Goal: Transaction & Acquisition: Purchase product/service

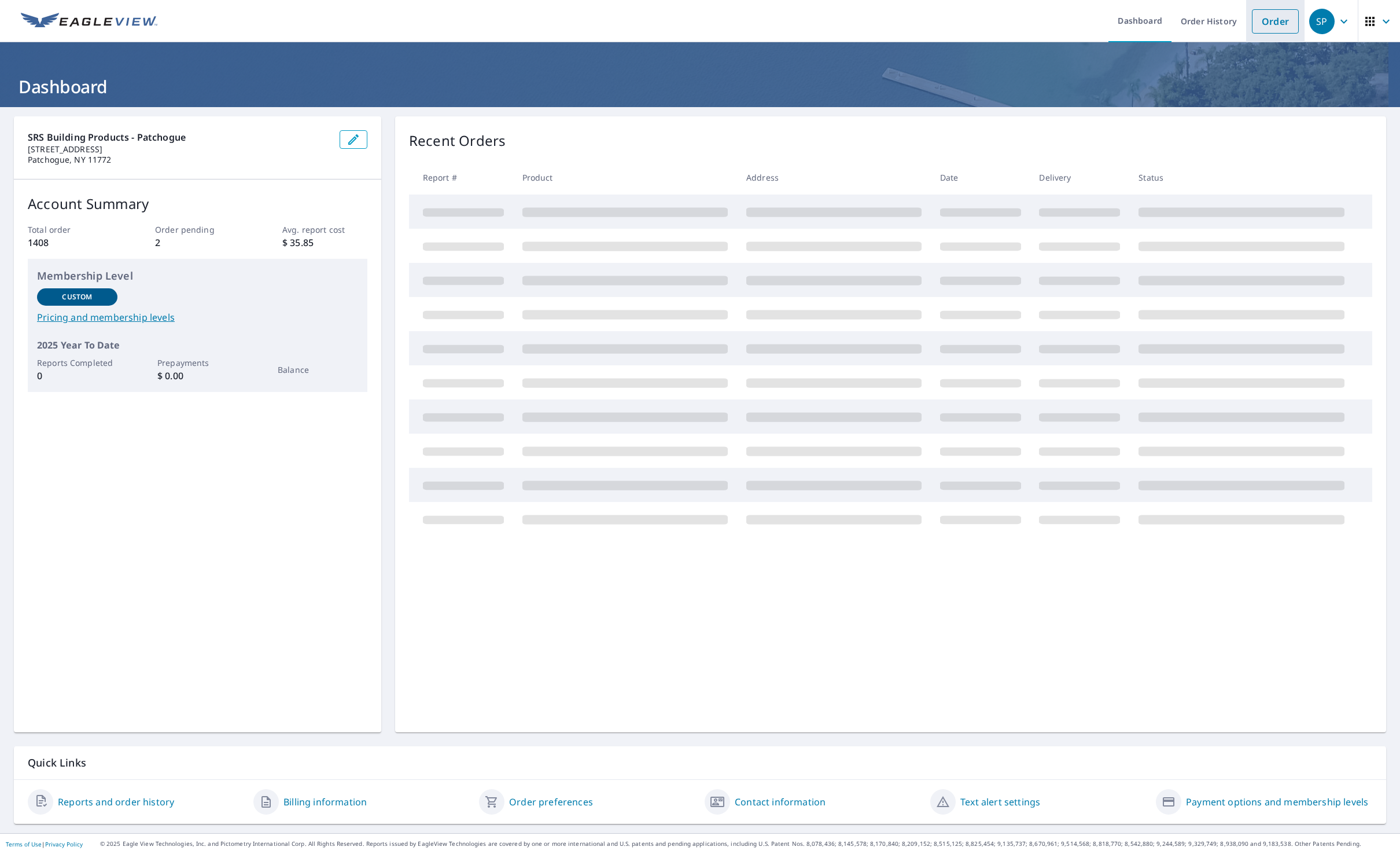
click at [1266, 26] on link "Order" at bounding box center [1275, 21] width 47 height 24
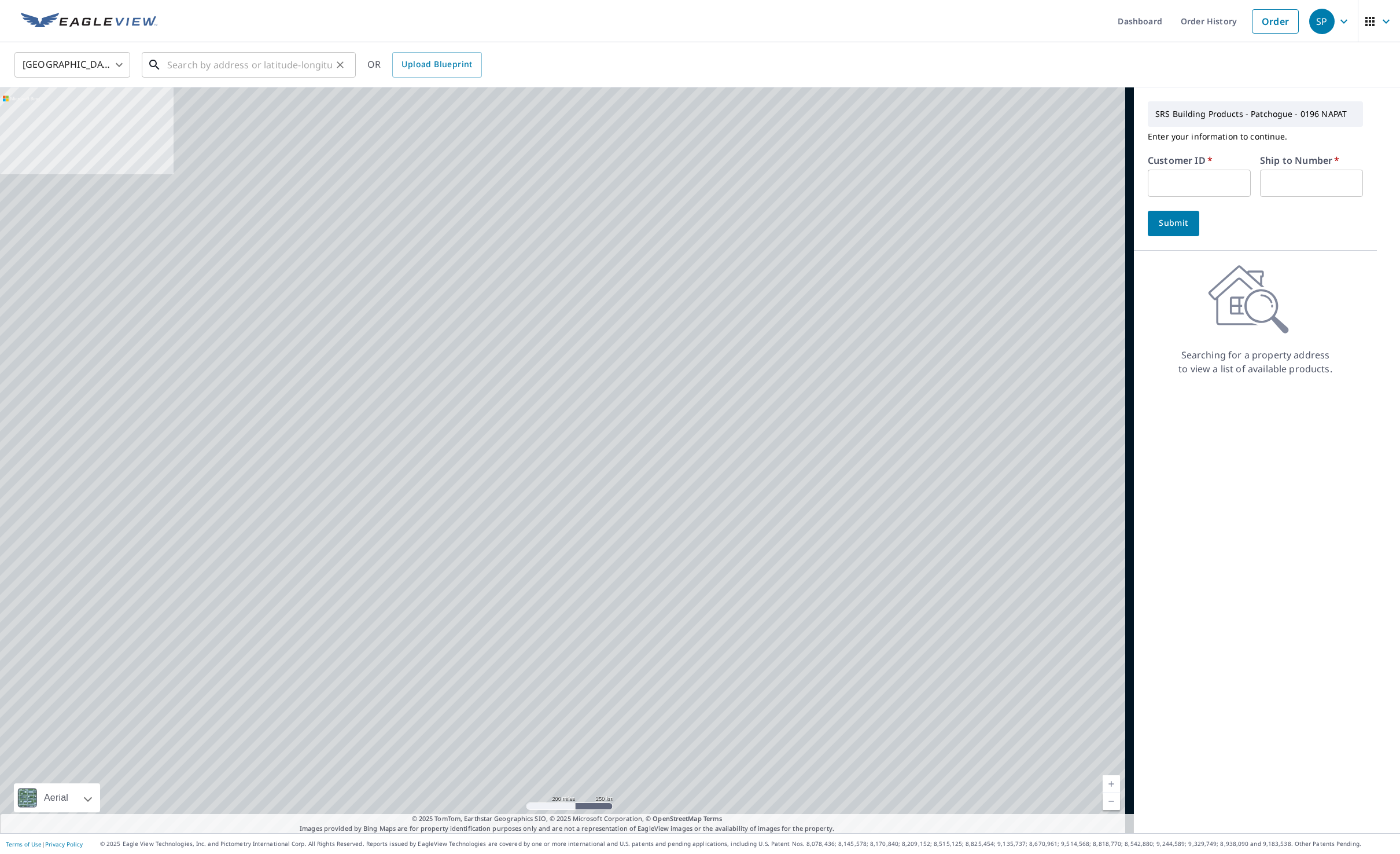
click at [215, 61] on input "text" at bounding box center [249, 65] width 165 height 33
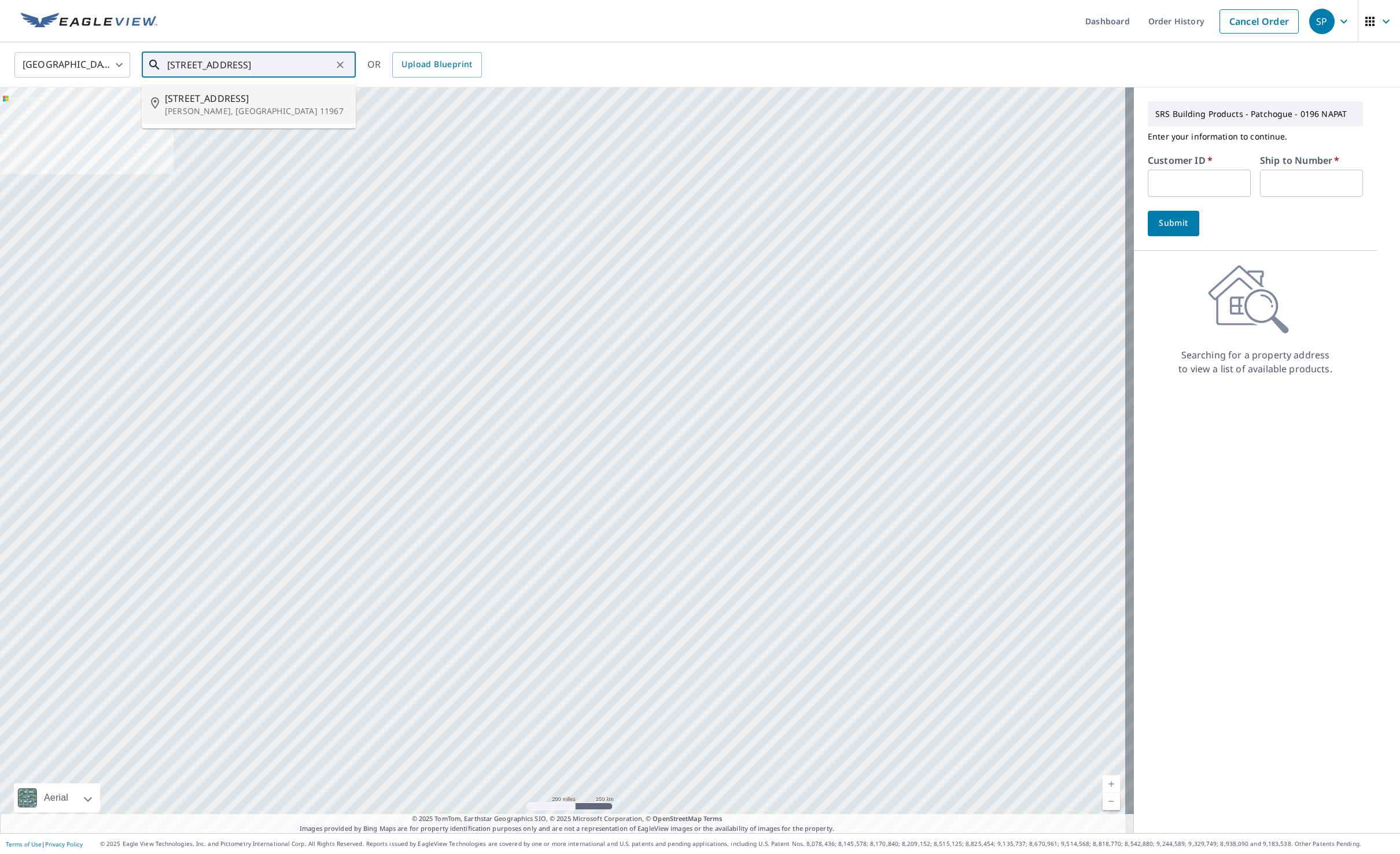
click at [254, 108] on p "[PERSON_NAME], [GEOGRAPHIC_DATA] 11967" at bounding box center [256, 111] width 182 height 12
type input "[STREET_ADDRESS]"
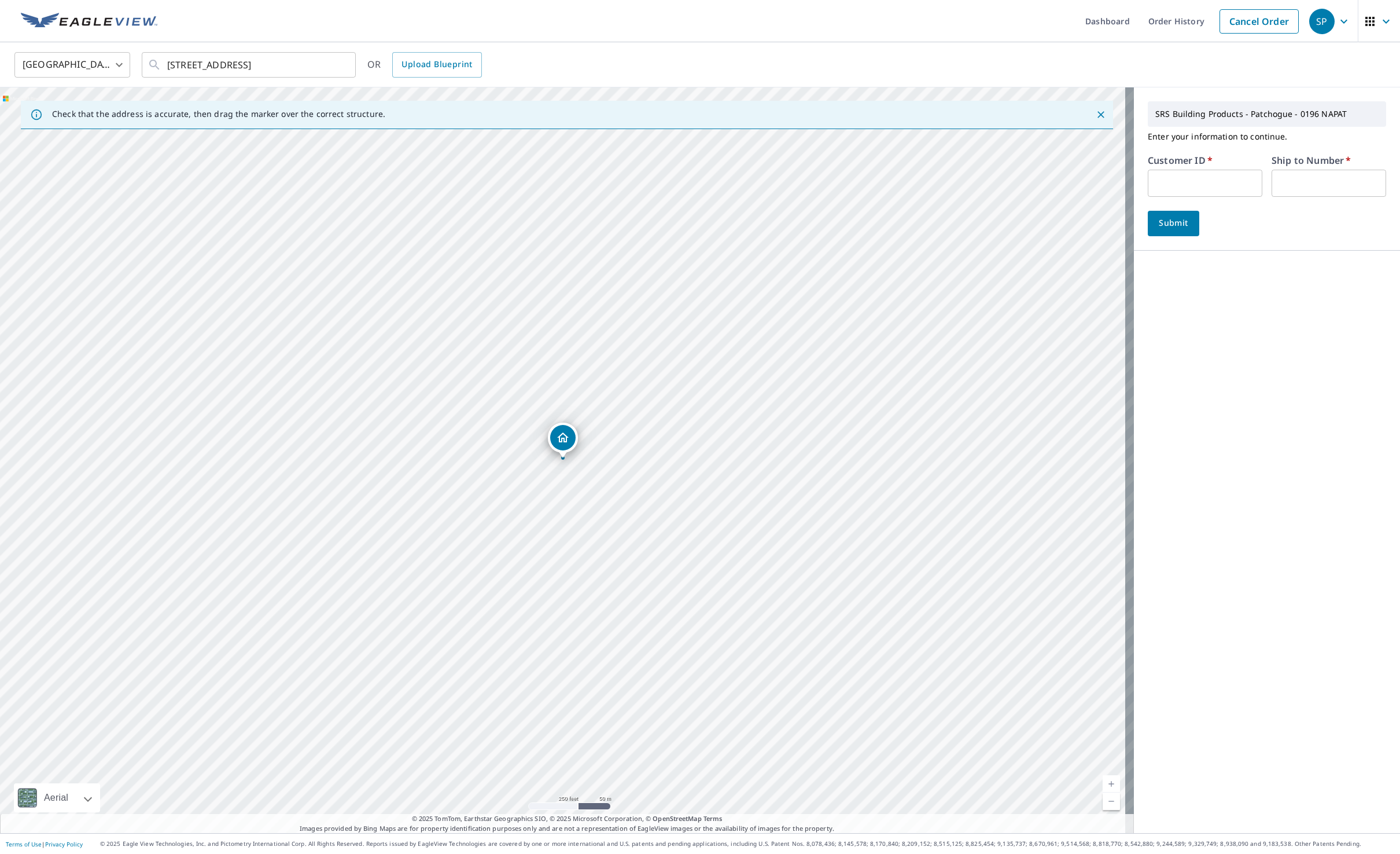
click at [1232, 181] on input "text" at bounding box center [1205, 183] width 115 height 27
type input "kal196"
click at [1280, 185] on input "text" at bounding box center [1329, 183] width 115 height 27
type input "1"
click at [1157, 219] on span "Submit" at bounding box center [1173, 223] width 33 height 14
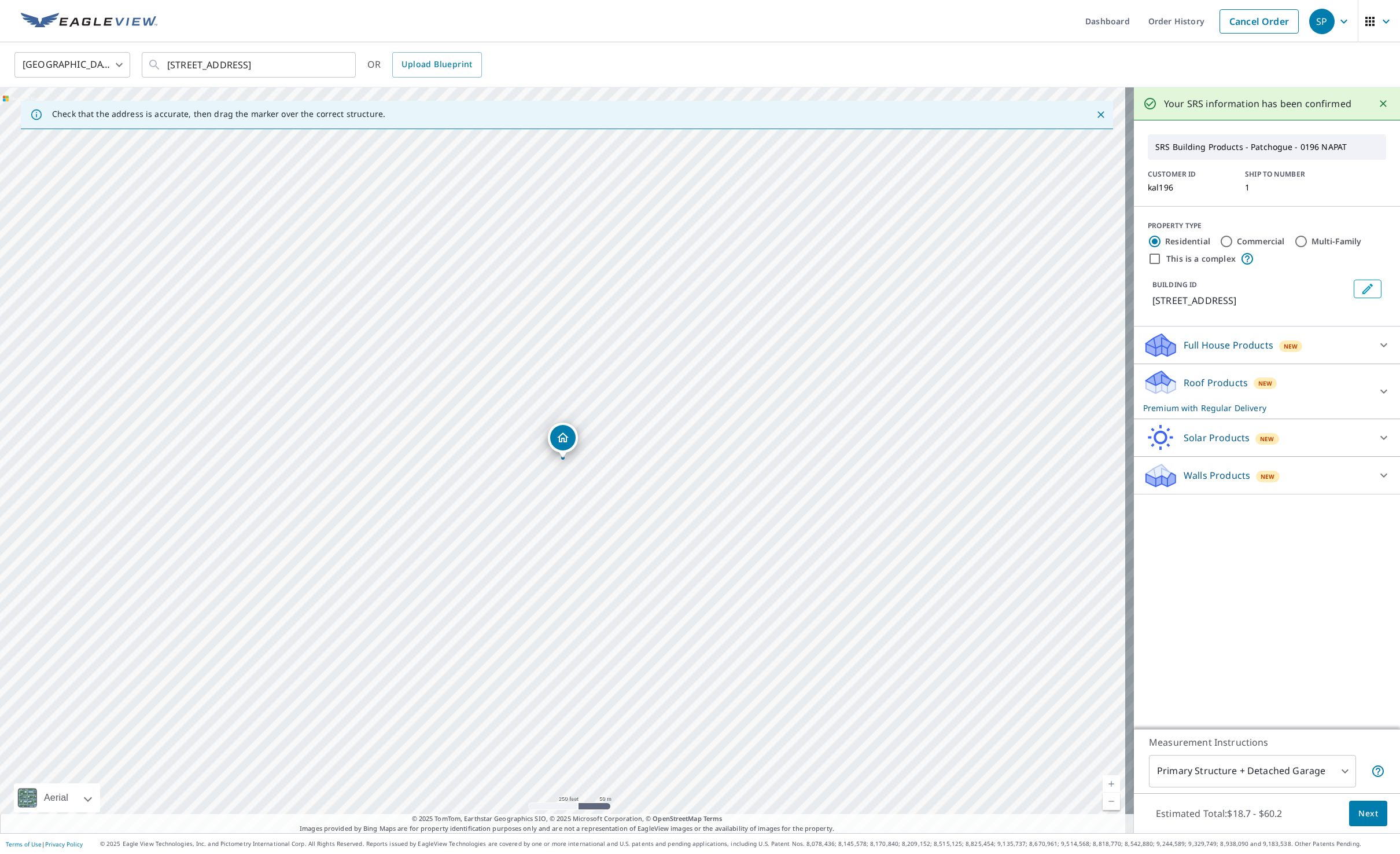
click at [1245, 344] on p "Full House Products" at bounding box center [1229, 344] width 90 height 14
click at [1236, 343] on p "Full House Products" at bounding box center [1229, 344] width 90 height 14
click at [1227, 384] on p "Roof Products" at bounding box center [1215, 382] width 64 height 14
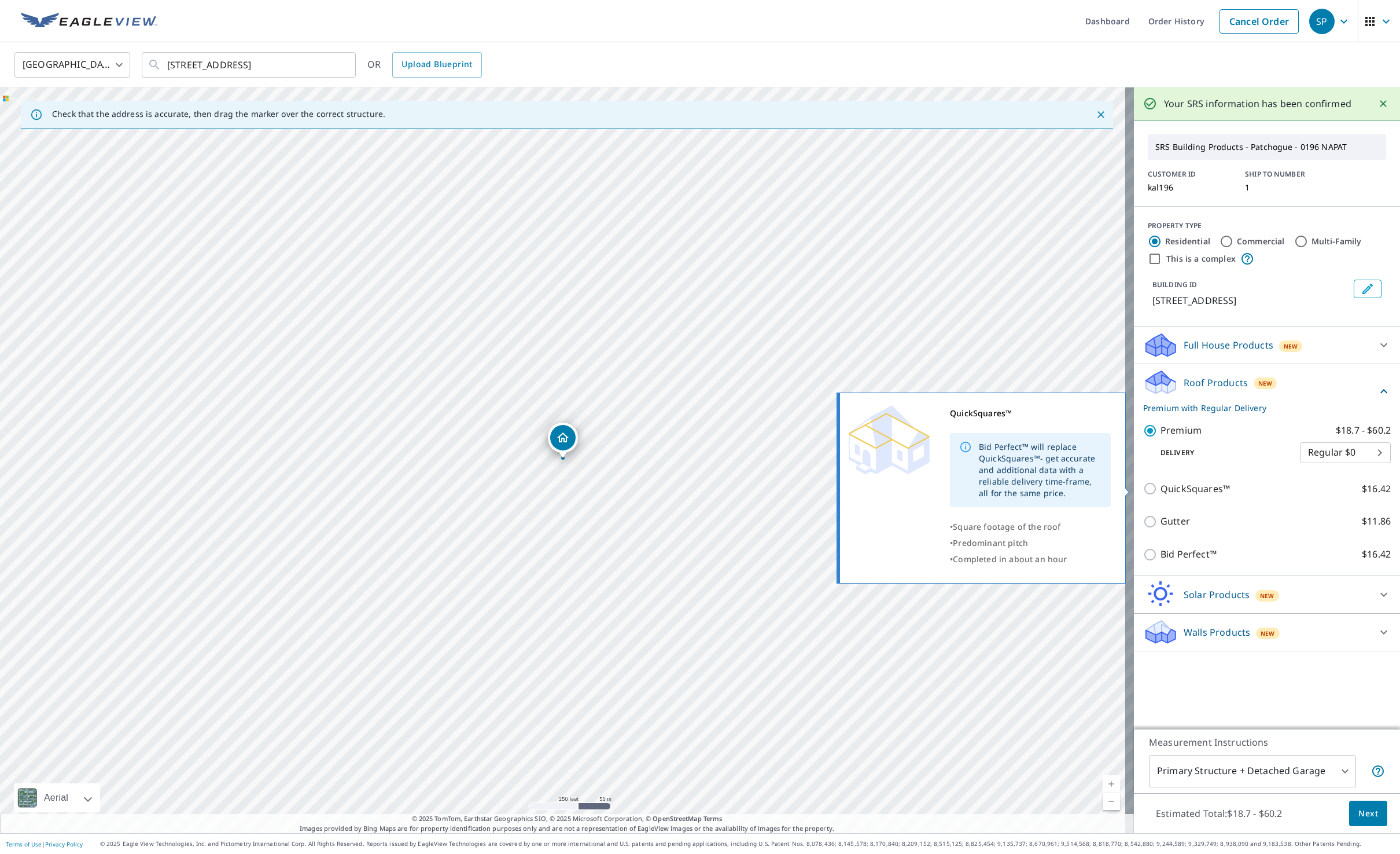
click at [1143, 485] on input "QuickSquares™ $16.42" at bounding box center [1152, 488] width 18 height 14
checkbox input "true"
checkbox input "false"
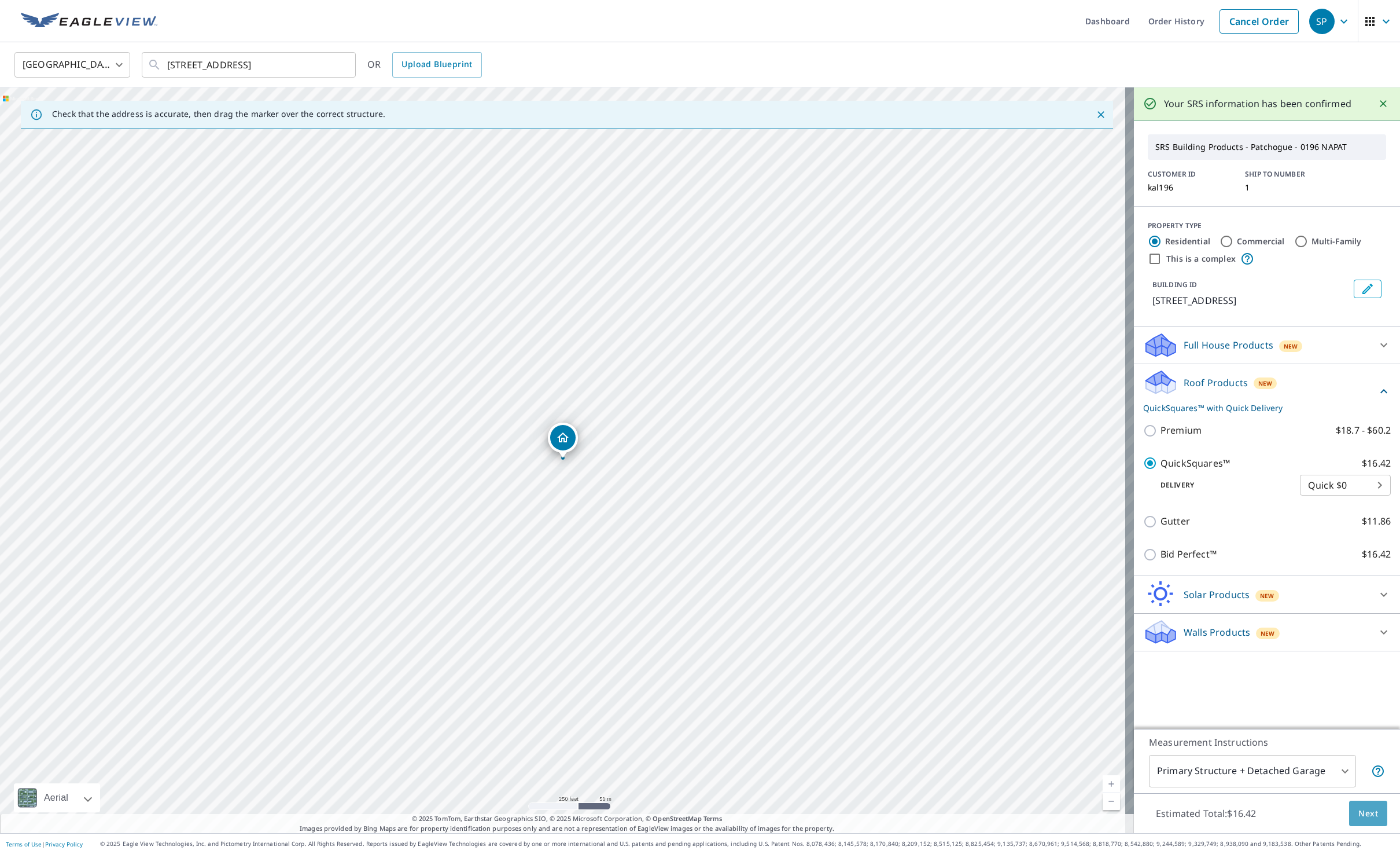
click at [1349, 811] on button "Next" at bounding box center [1368, 814] width 38 height 26
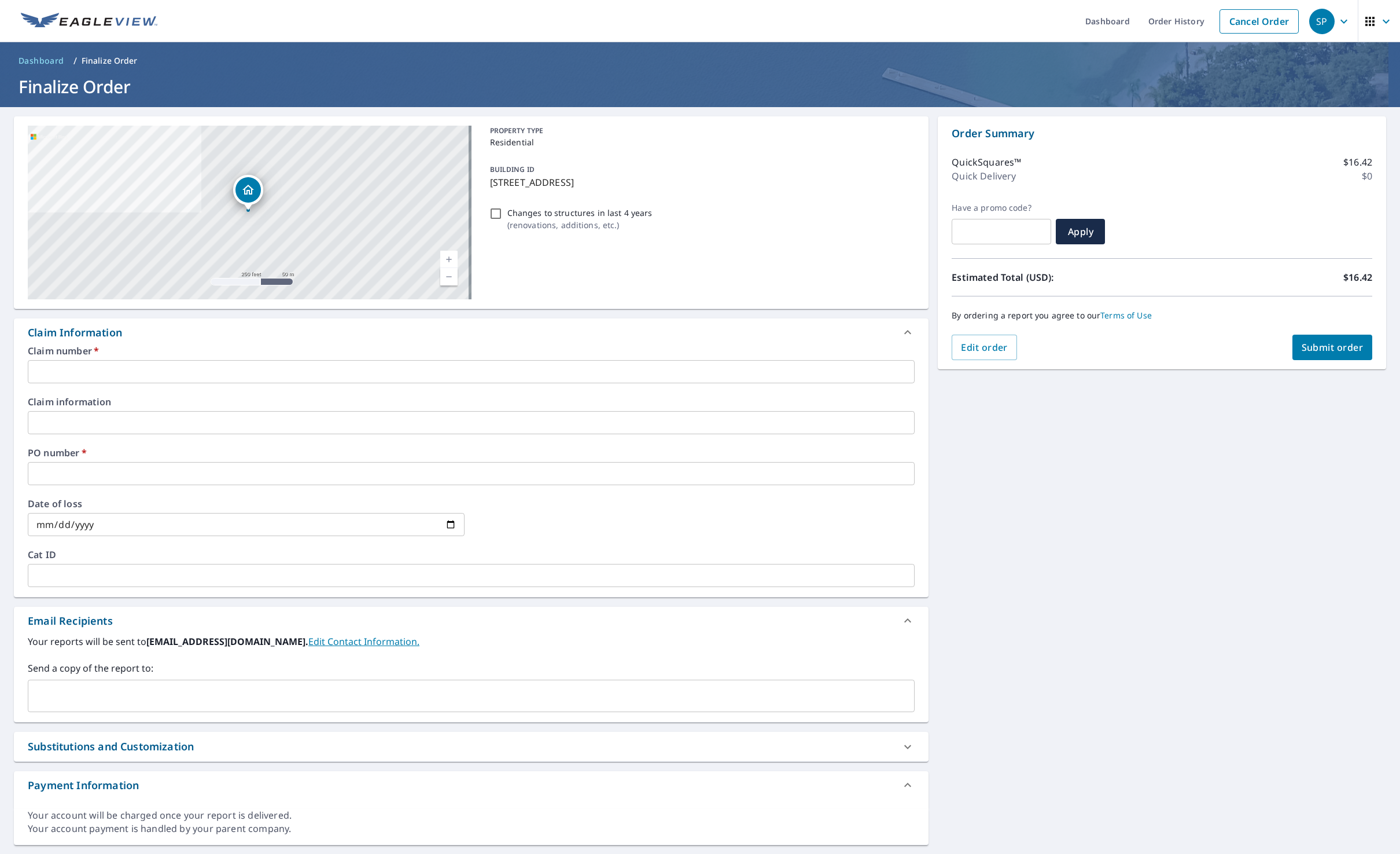
drag, startPoint x: 638, startPoint y: 182, endPoint x: 488, endPoint y: 192, distance: 150.3
click at [488, 193] on div "BUILDING [GEOGRAPHIC_DATA][STREET_ADDRESS]" at bounding box center [700, 175] width 430 height 37
checkbox input "true"
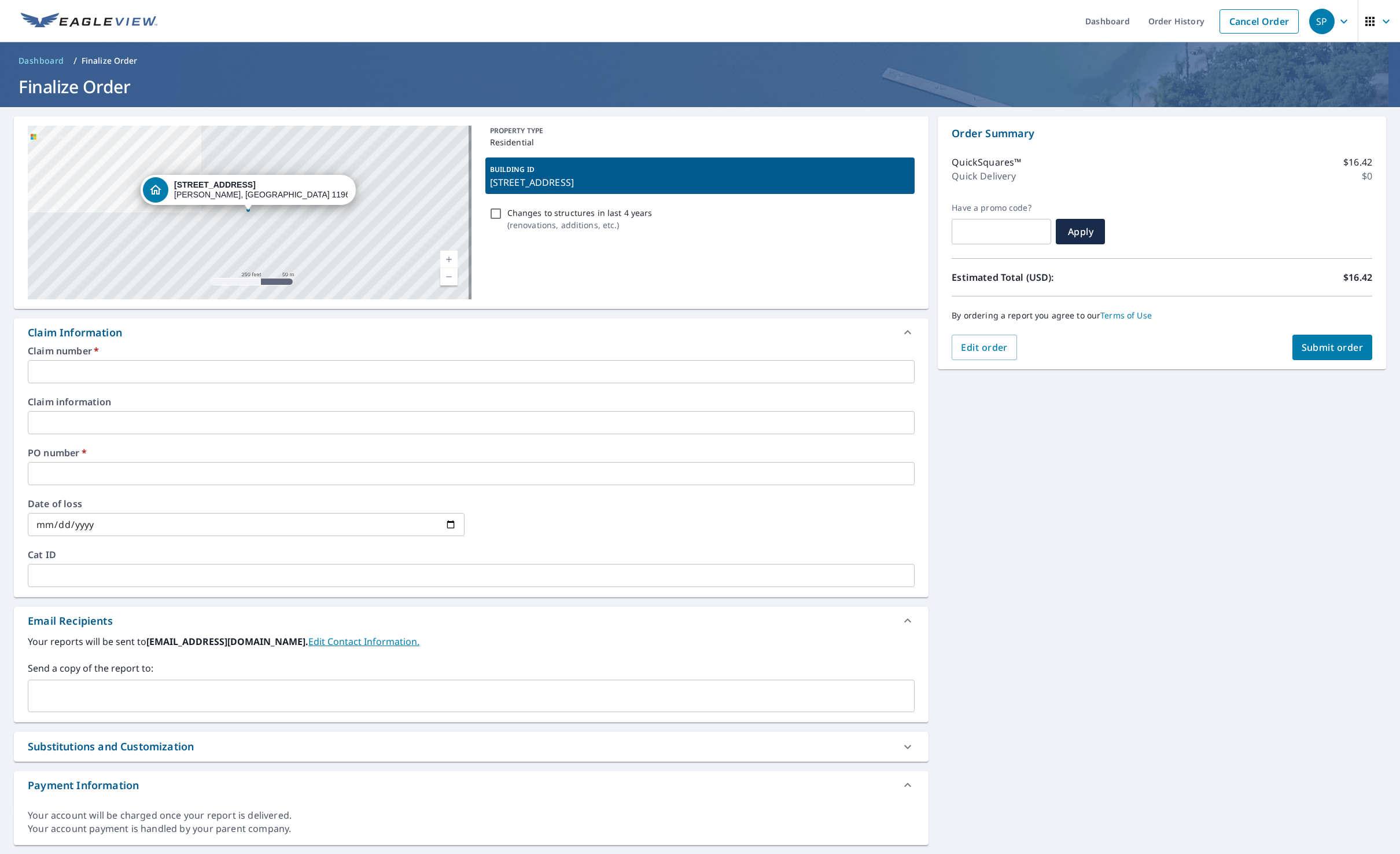
copy p "[STREET_ADDRESS]"
click at [153, 370] on input "text" at bounding box center [471, 371] width 887 height 23
paste input "[STREET_ADDRESS]"
type input "[STREET_ADDRESS]"
checkbox input "true"
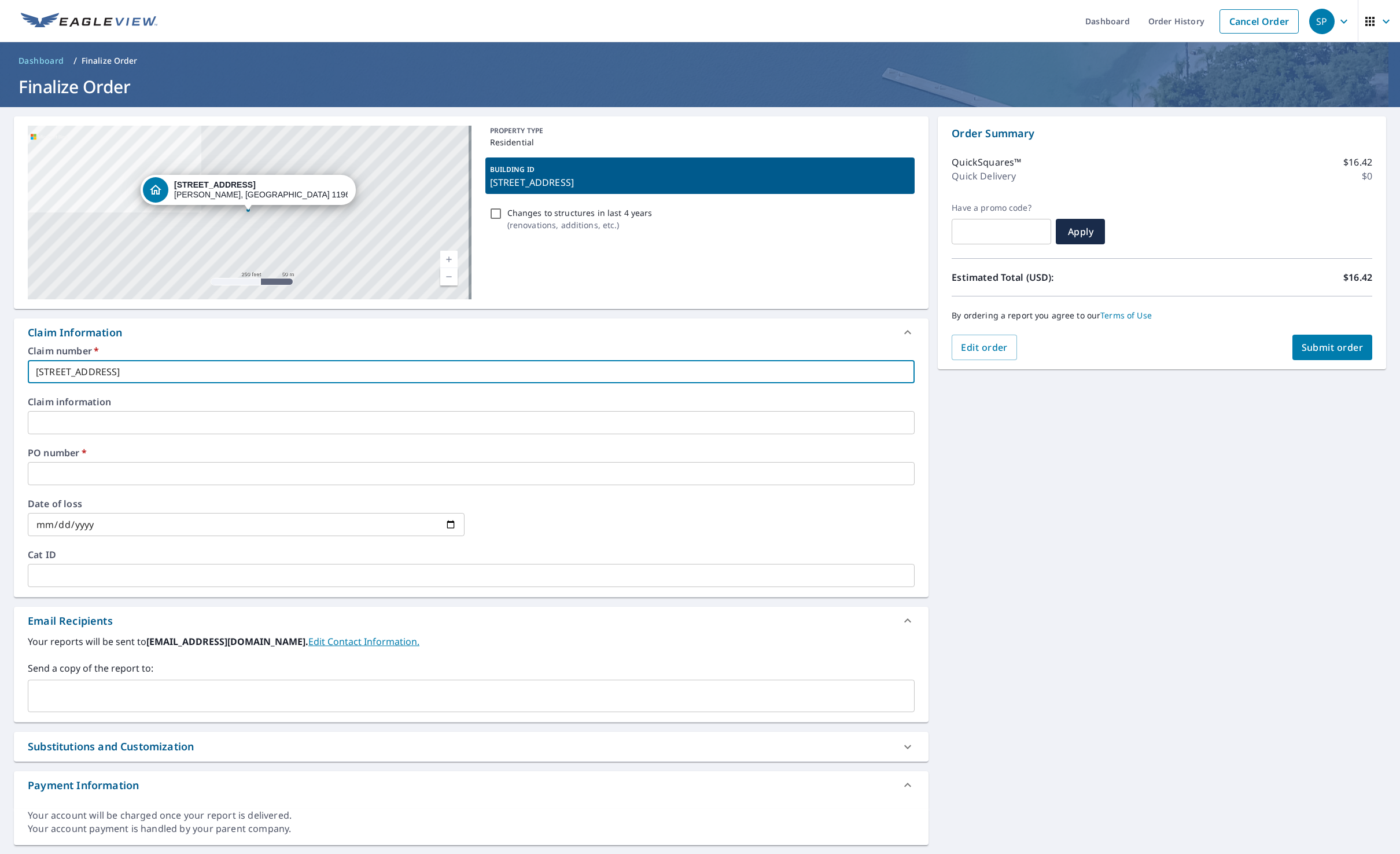
type input "[STREET_ADDRESS]"
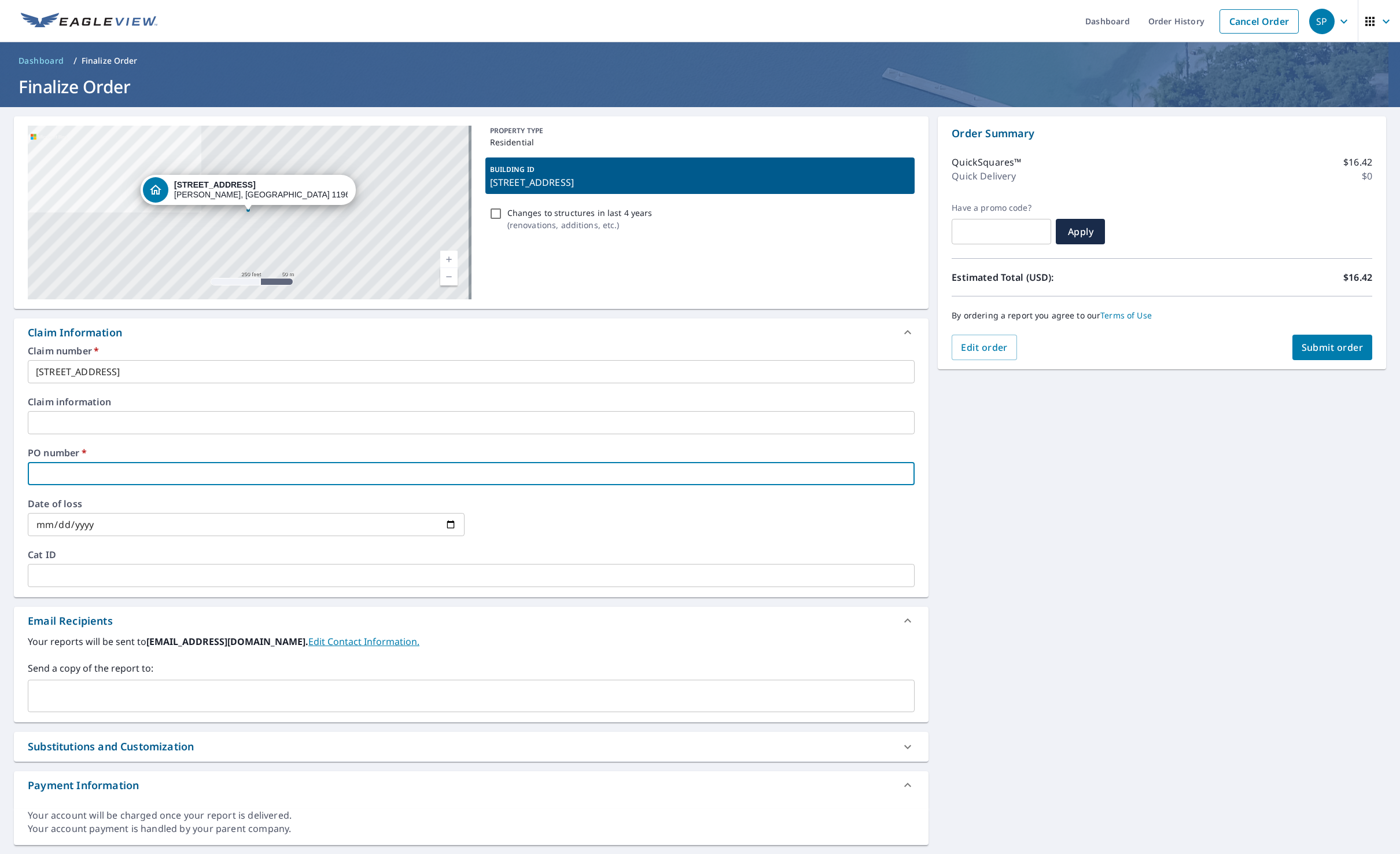
click at [85, 471] on input "text" at bounding box center [471, 473] width 887 height 23
paste input "[STREET_ADDRESS]"
type input "[STREET_ADDRESS]"
checkbox input "true"
click at [98, 681] on div "​" at bounding box center [471, 696] width 887 height 33
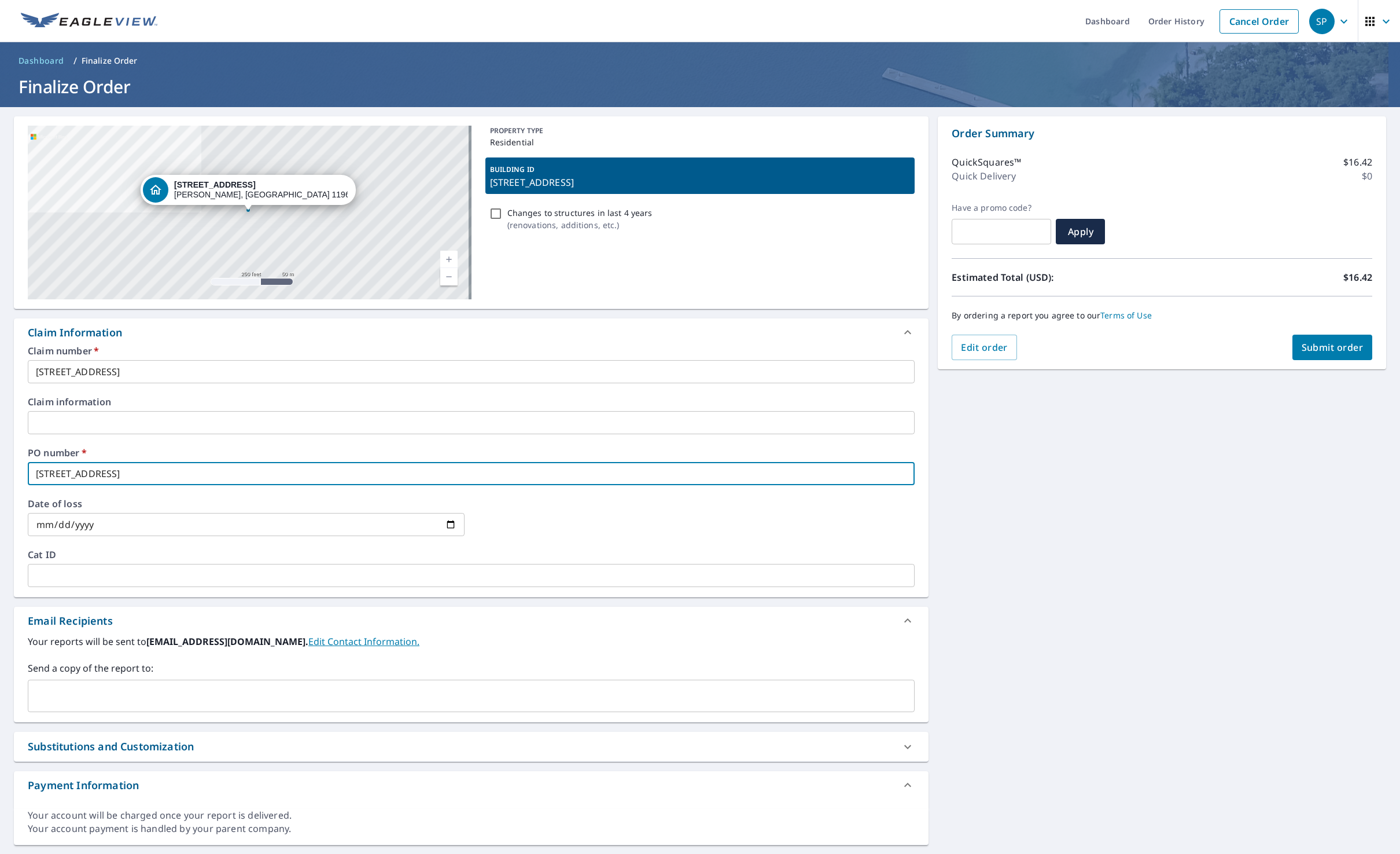
type input "[STREET_ADDRESS]"
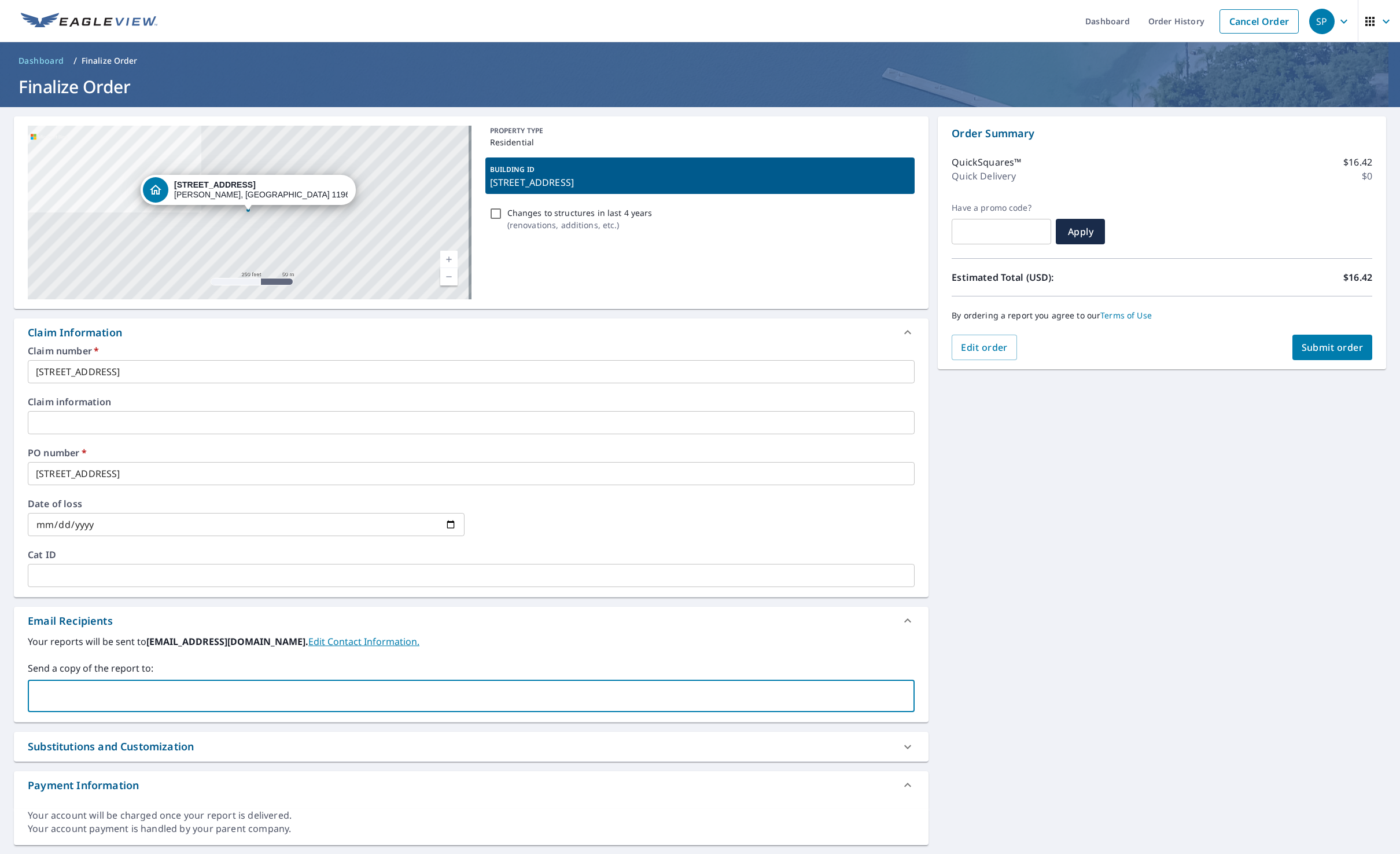
click at [100, 692] on input "text" at bounding box center [463, 696] width 859 height 22
type input "D"
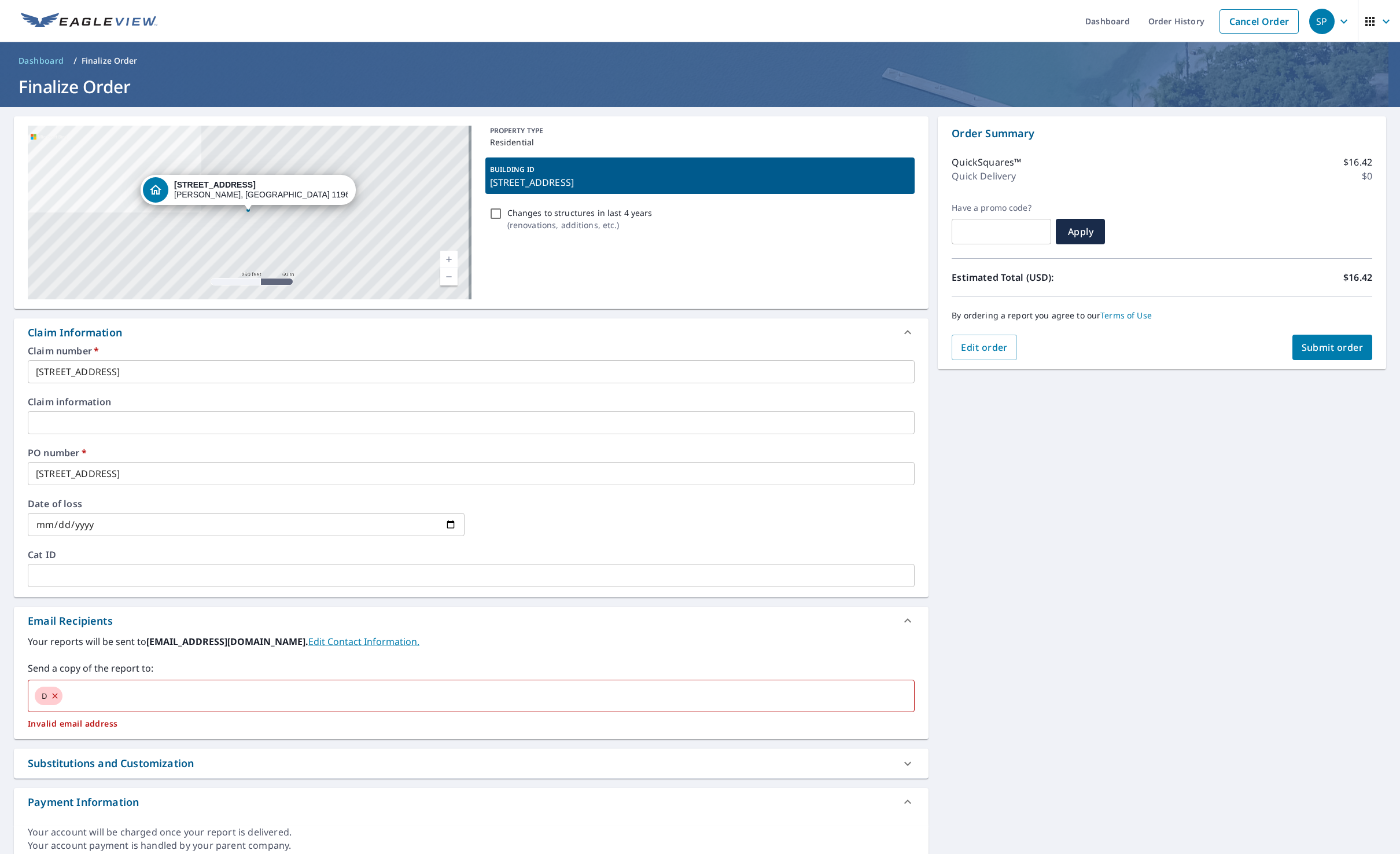
click at [1214, 488] on div "[STREET_ADDRESS] A standard road map Aerial A detailed look from above Labels L…" at bounding box center [700, 489] width 1400 height 764
click at [55, 694] on icon at bounding box center [55, 696] width 9 height 13
checkbox input "true"
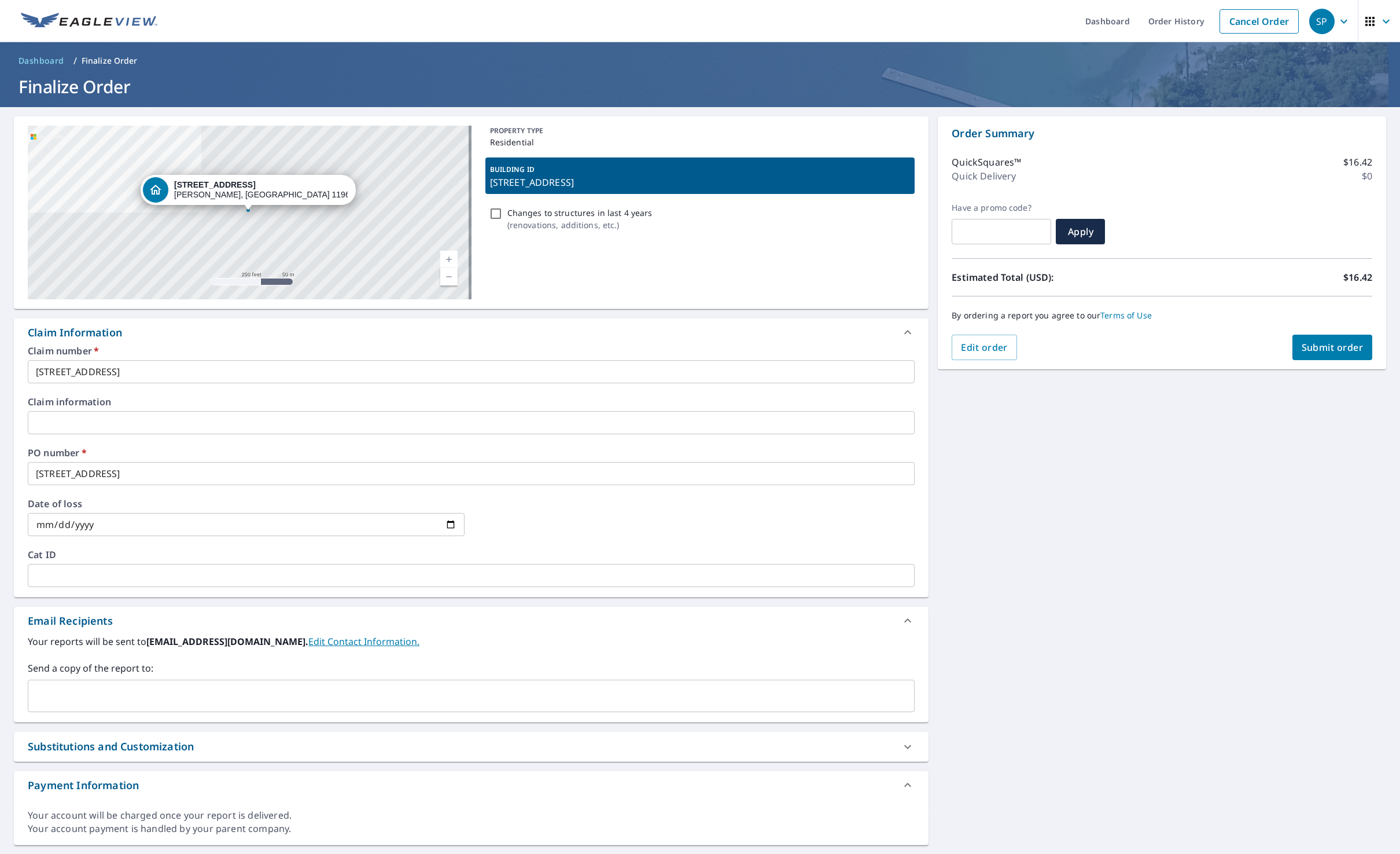
click at [58, 694] on input "text" at bounding box center [463, 696] width 859 height 22
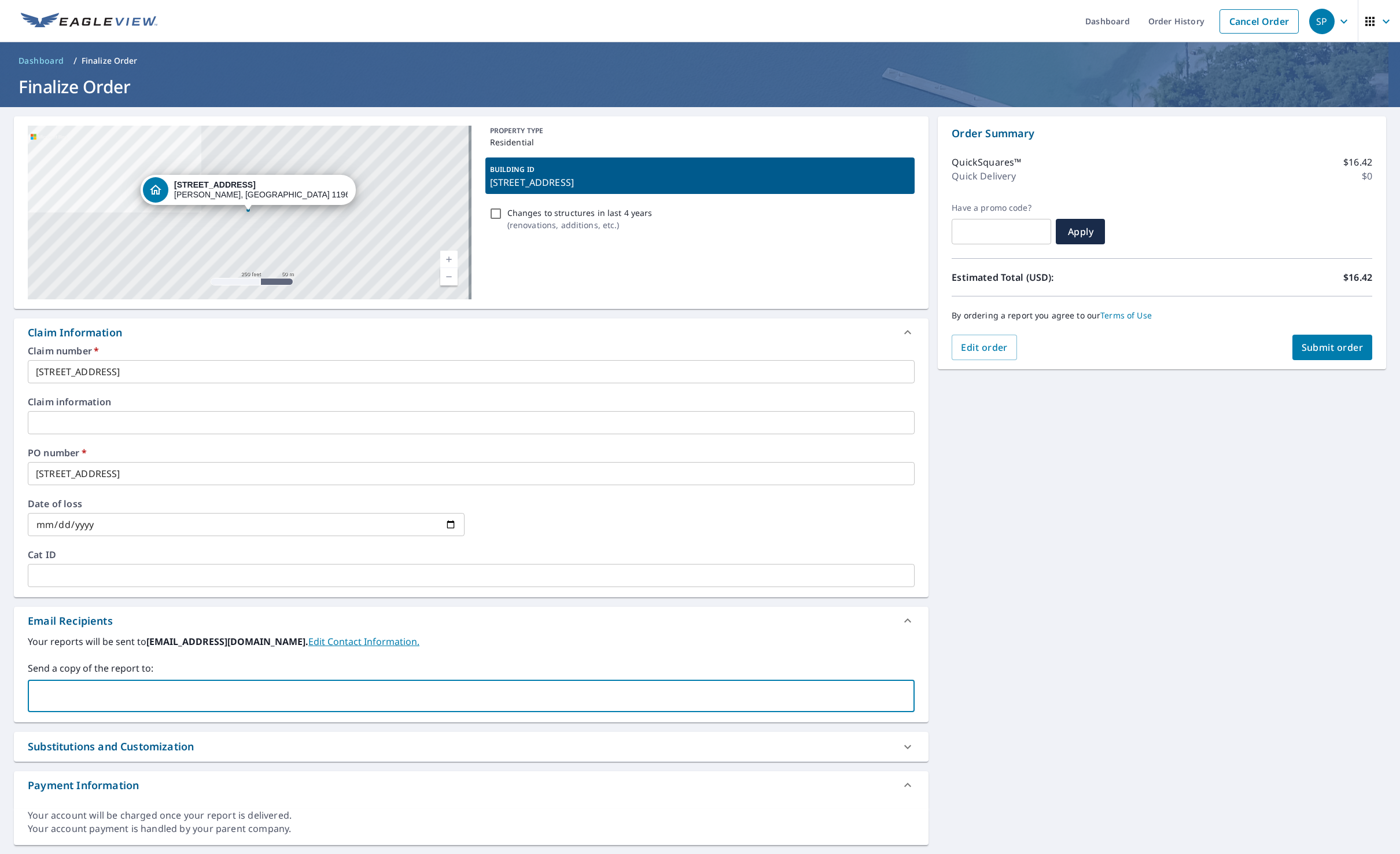
paste input "[PERSON_NAME][EMAIL_ADDRESS][PERSON_NAME][DOMAIN_NAME]"
type input "[PERSON_NAME][EMAIL_ADDRESS][PERSON_NAME][DOMAIN_NAME]"
click at [1313, 344] on span "Submit order" at bounding box center [1332, 348] width 62 height 13
checkbox input "true"
